Goal: Use online tool/utility: Utilize a website feature to perform a specific function

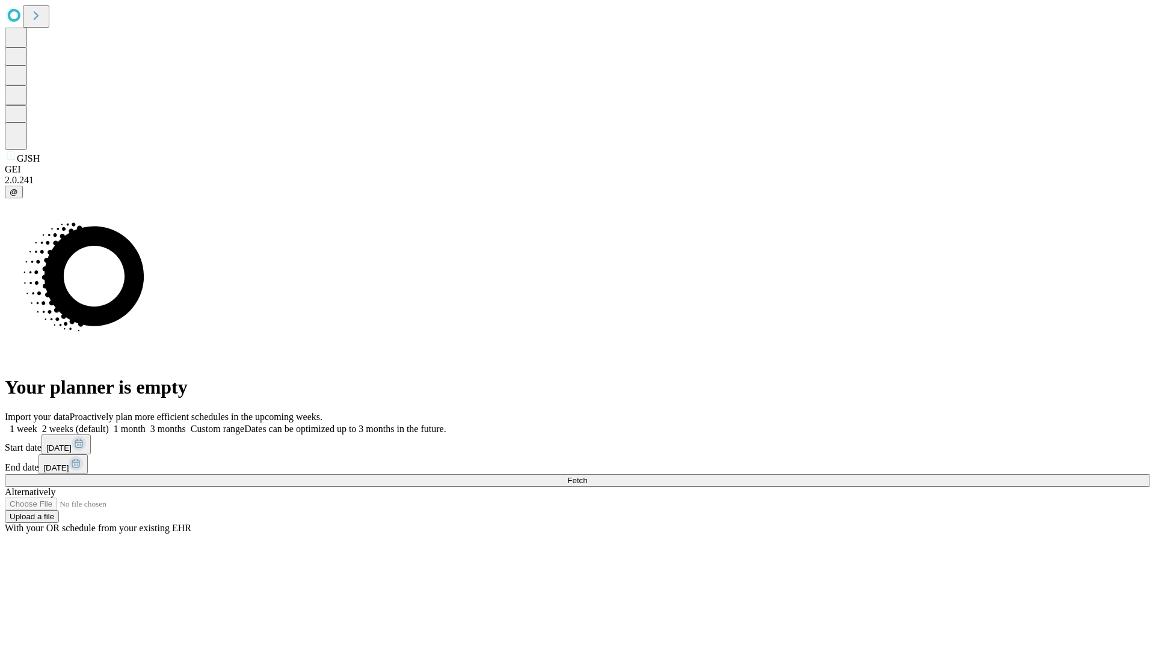
click at [587, 476] on span "Fetch" at bounding box center [577, 480] width 20 height 9
